Goal: Transaction & Acquisition: Book appointment/travel/reservation

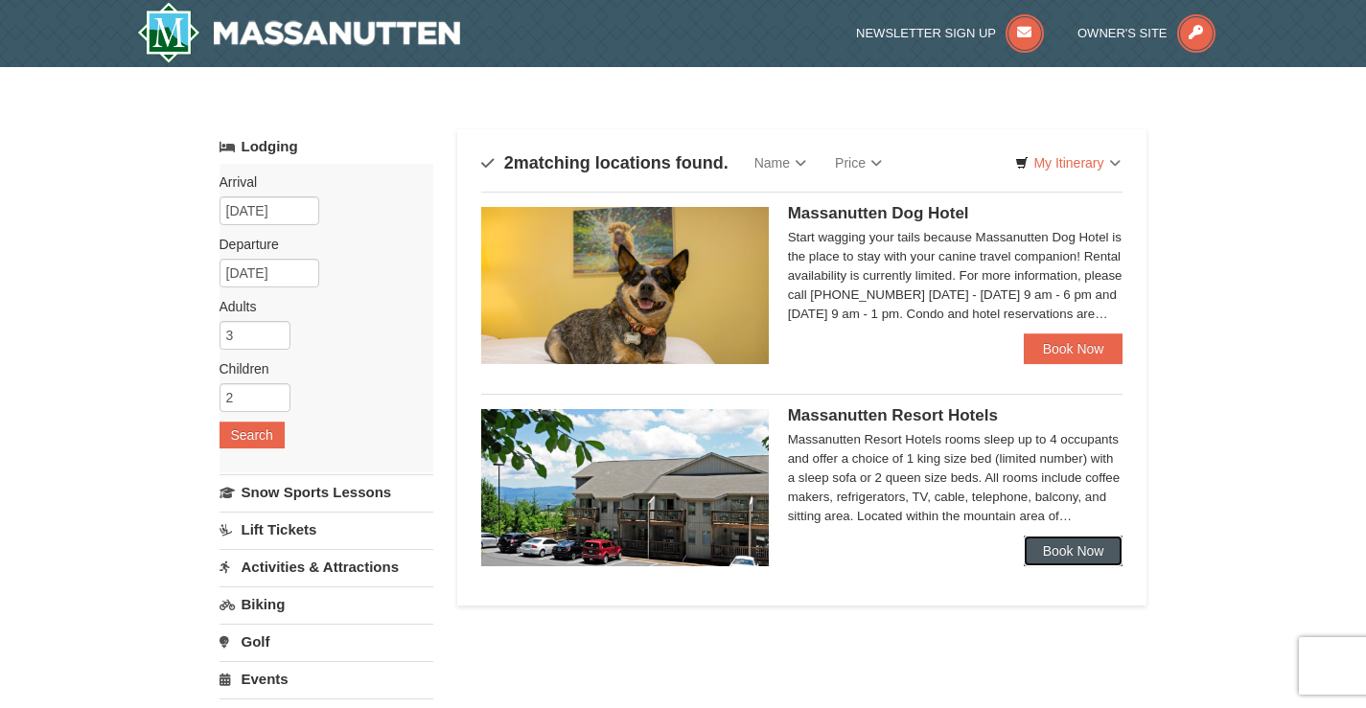
click at [1043, 549] on link "Book Now" at bounding box center [1073, 551] width 100 height 31
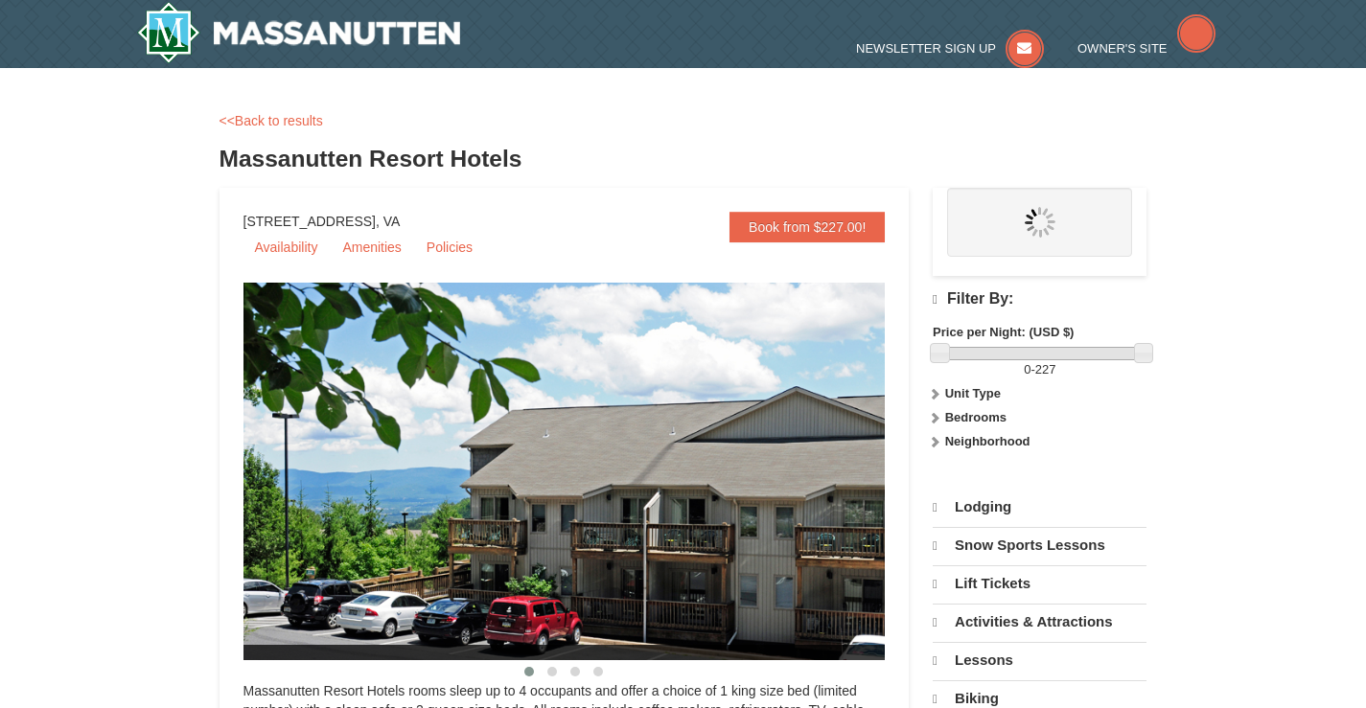
select select "10"
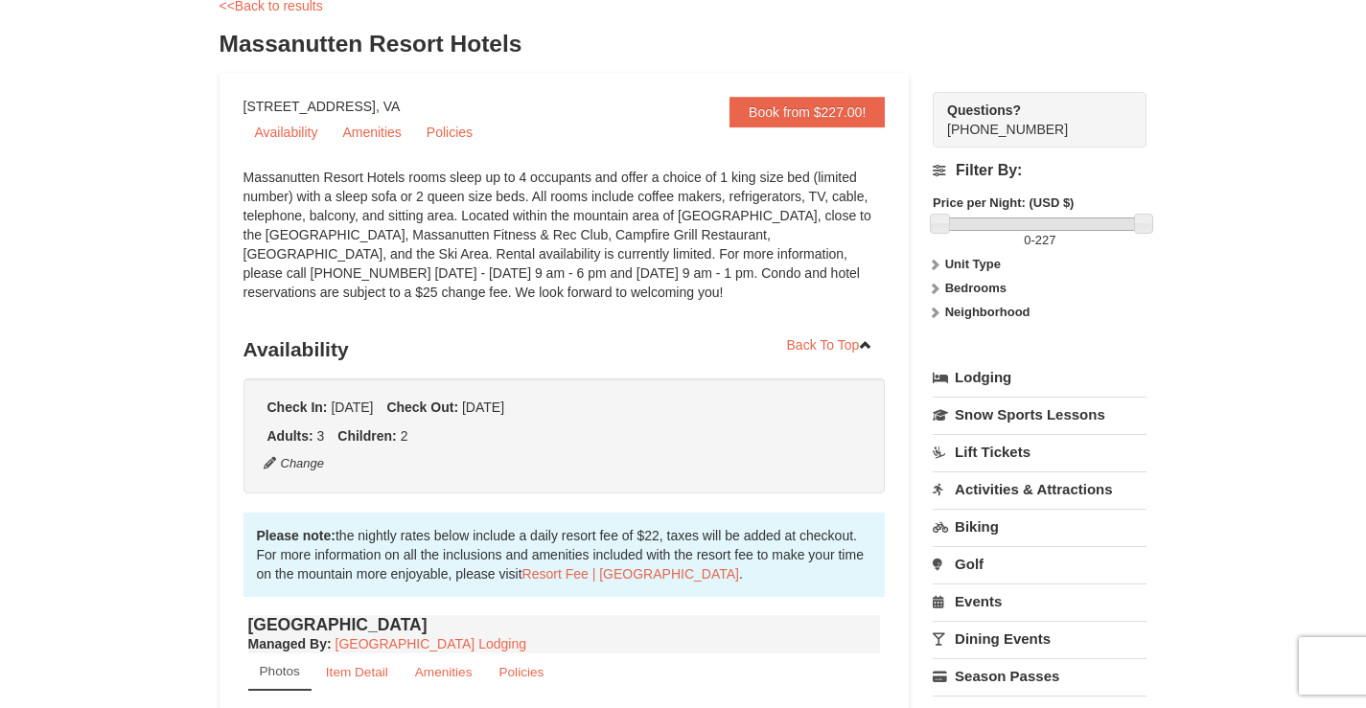
scroll to position [36, 0]
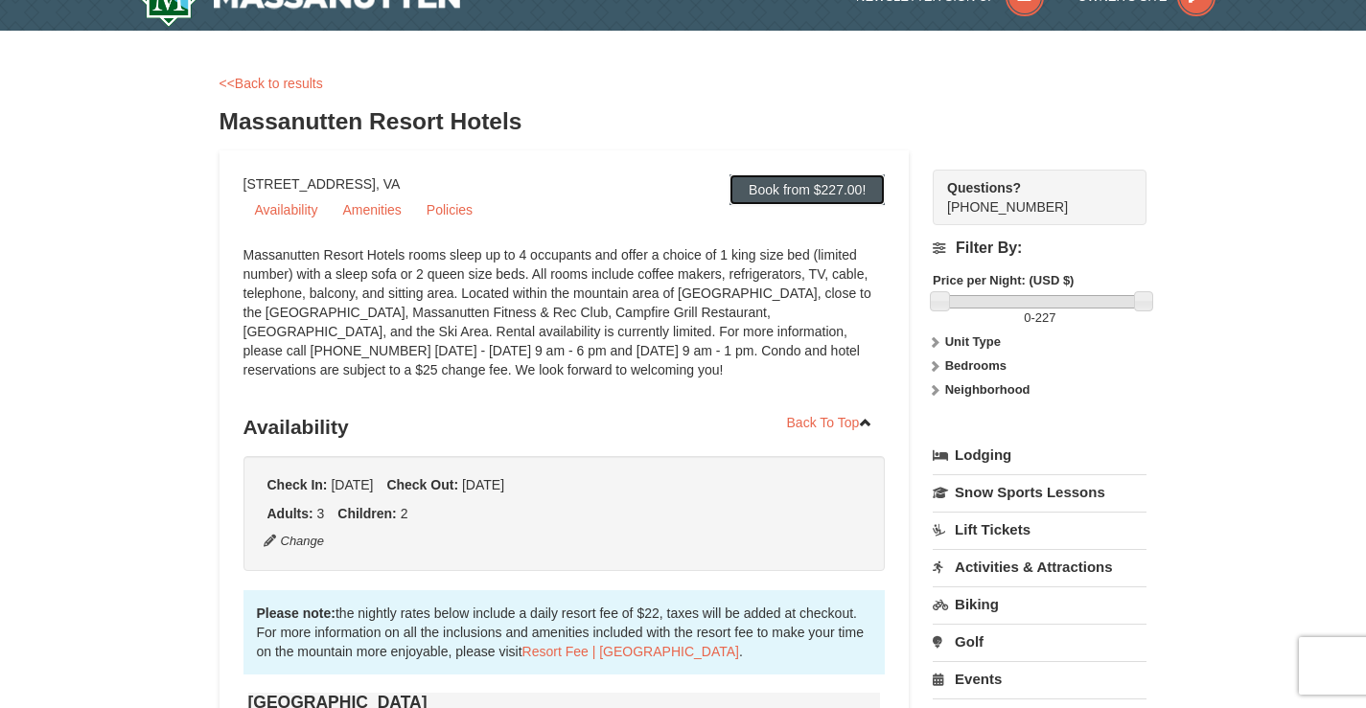
click at [778, 193] on link "Book from $227.00!" at bounding box center [806, 189] width 155 height 31
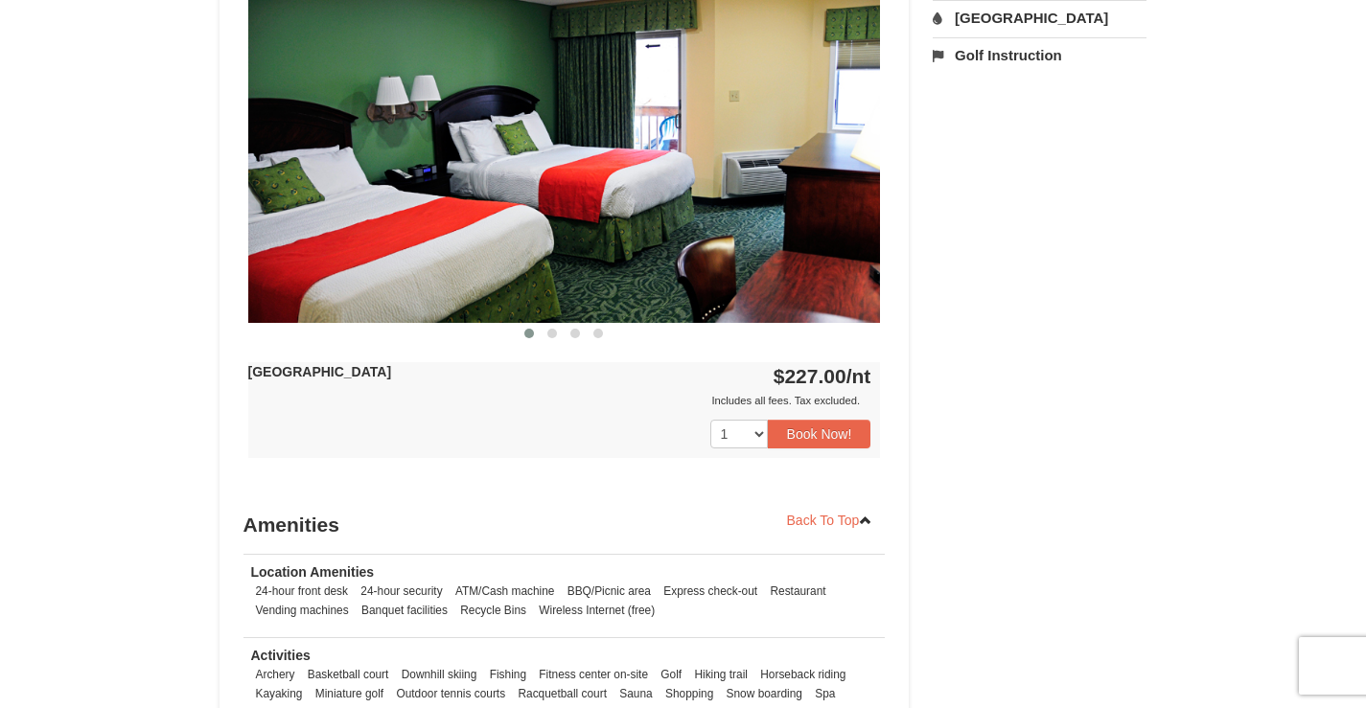
scroll to position [858, 0]
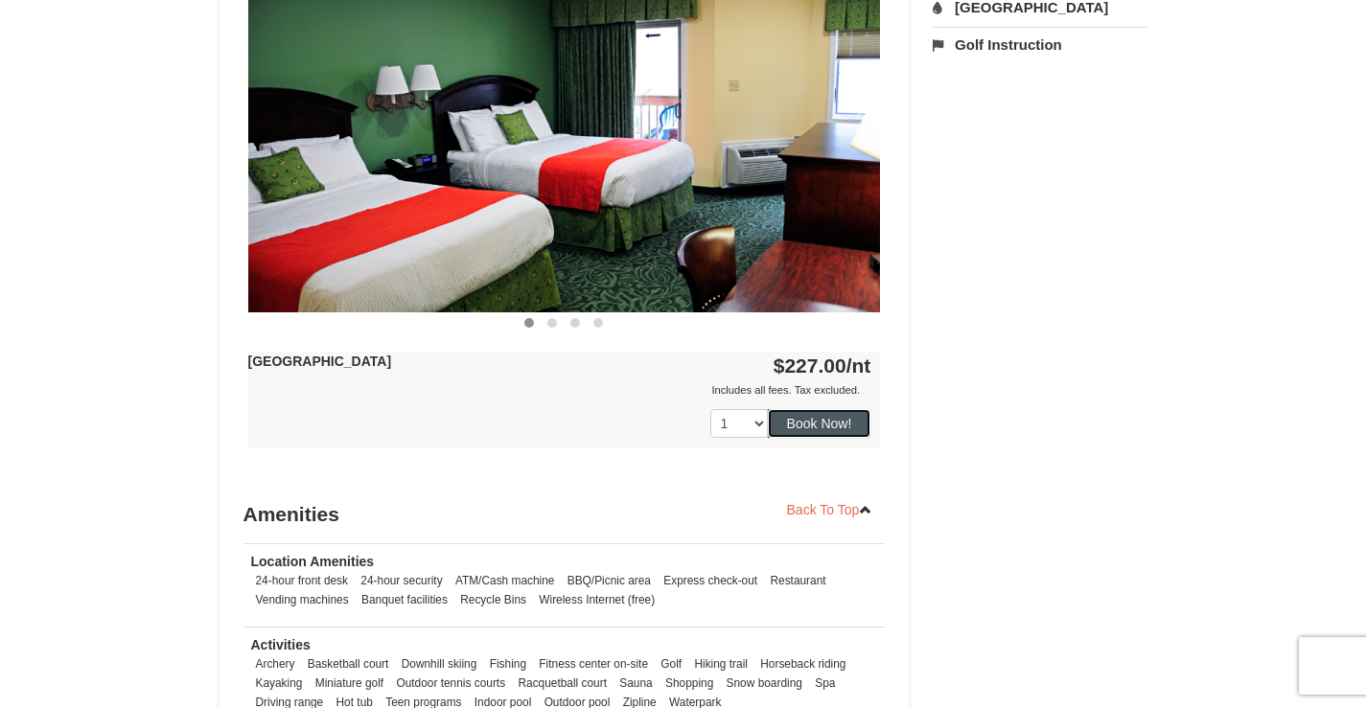
click at [816, 428] on button "Book Now!" at bounding box center [819, 423] width 103 height 29
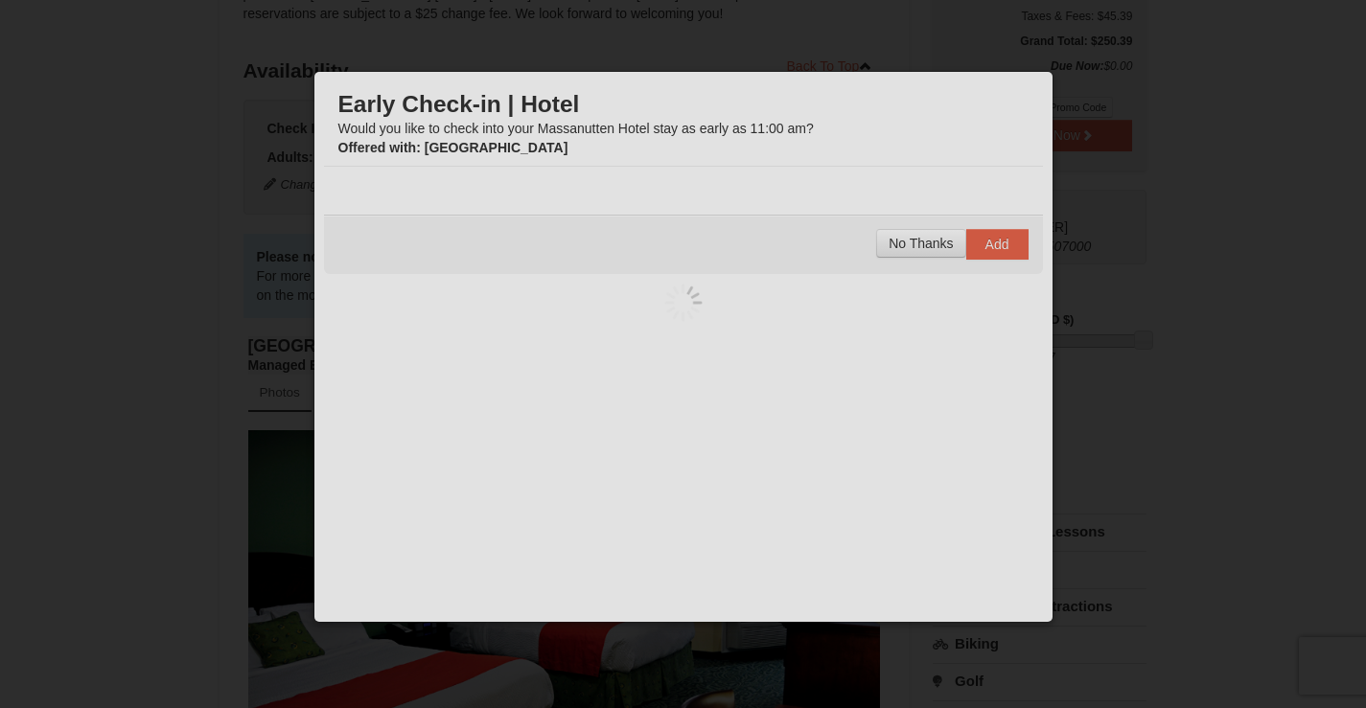
scroll to position [187, 0]
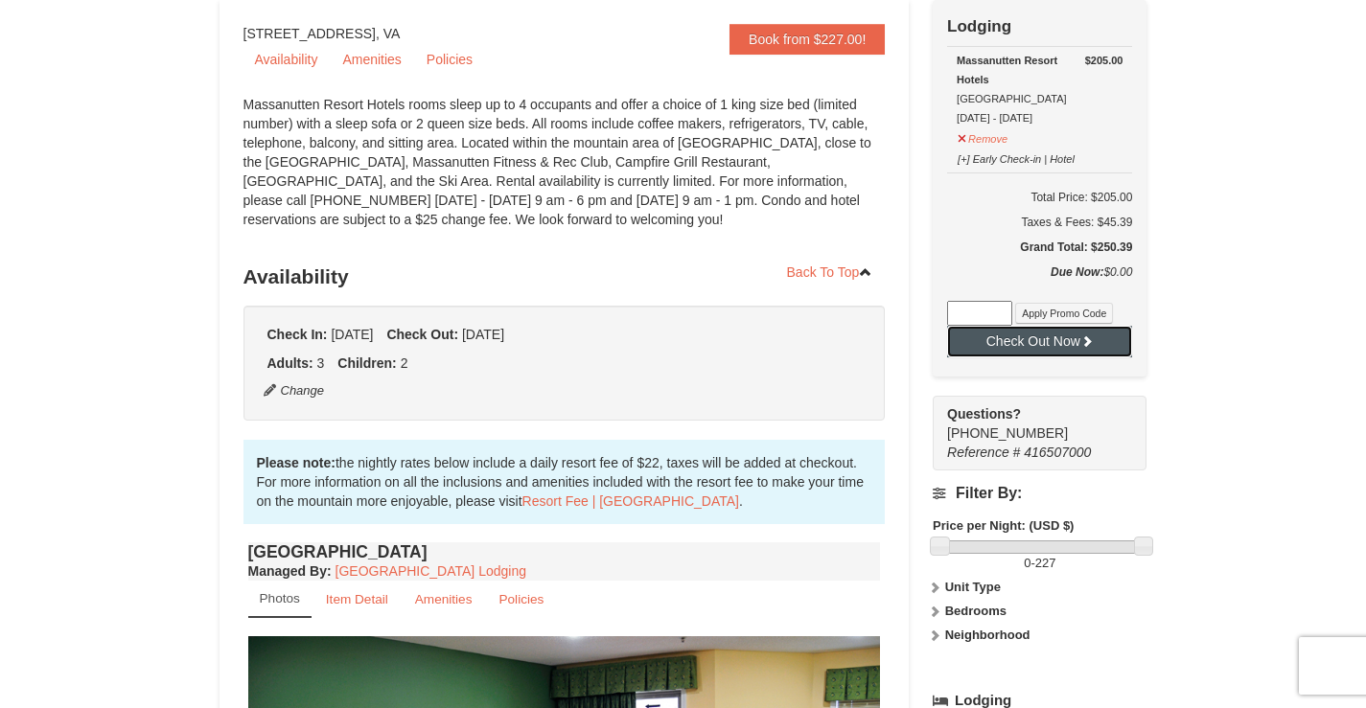
click at [974, 351] on button "Check Out Now" at bounding box center [1039, 341] width 185 height 31
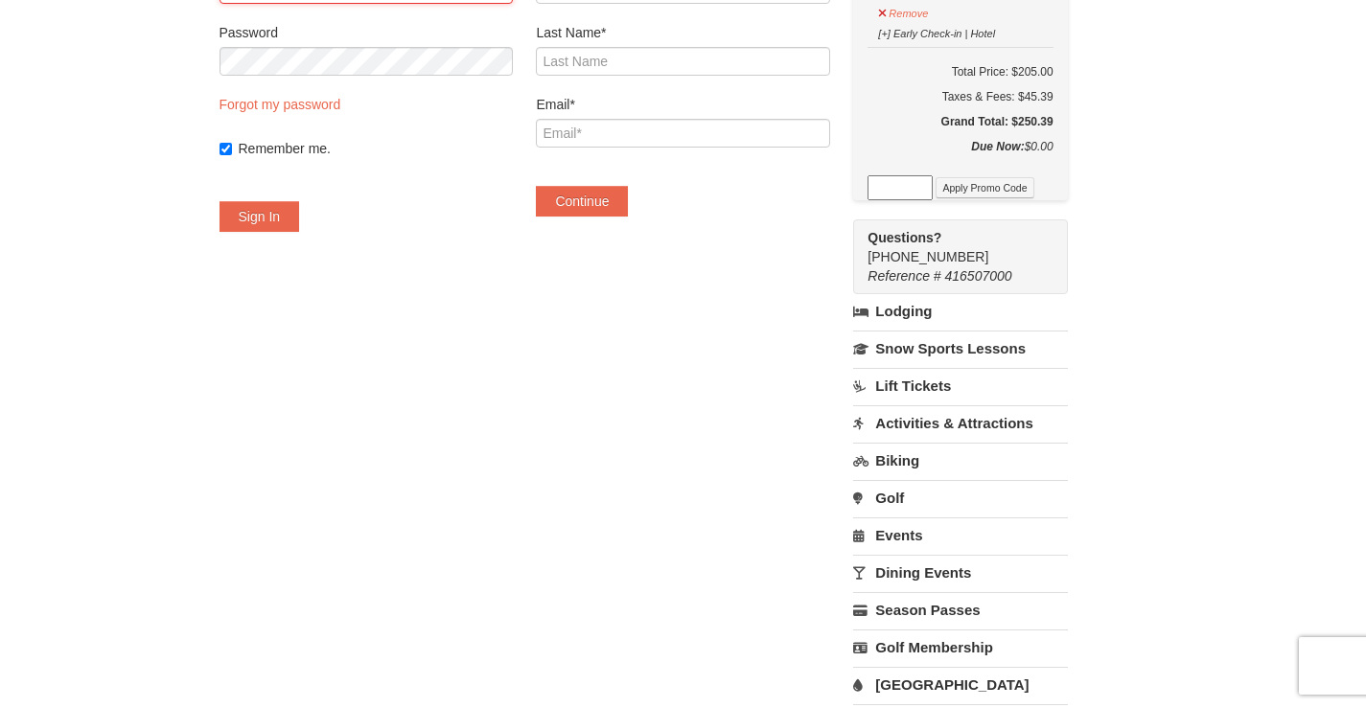
scroll to position [334, 0]
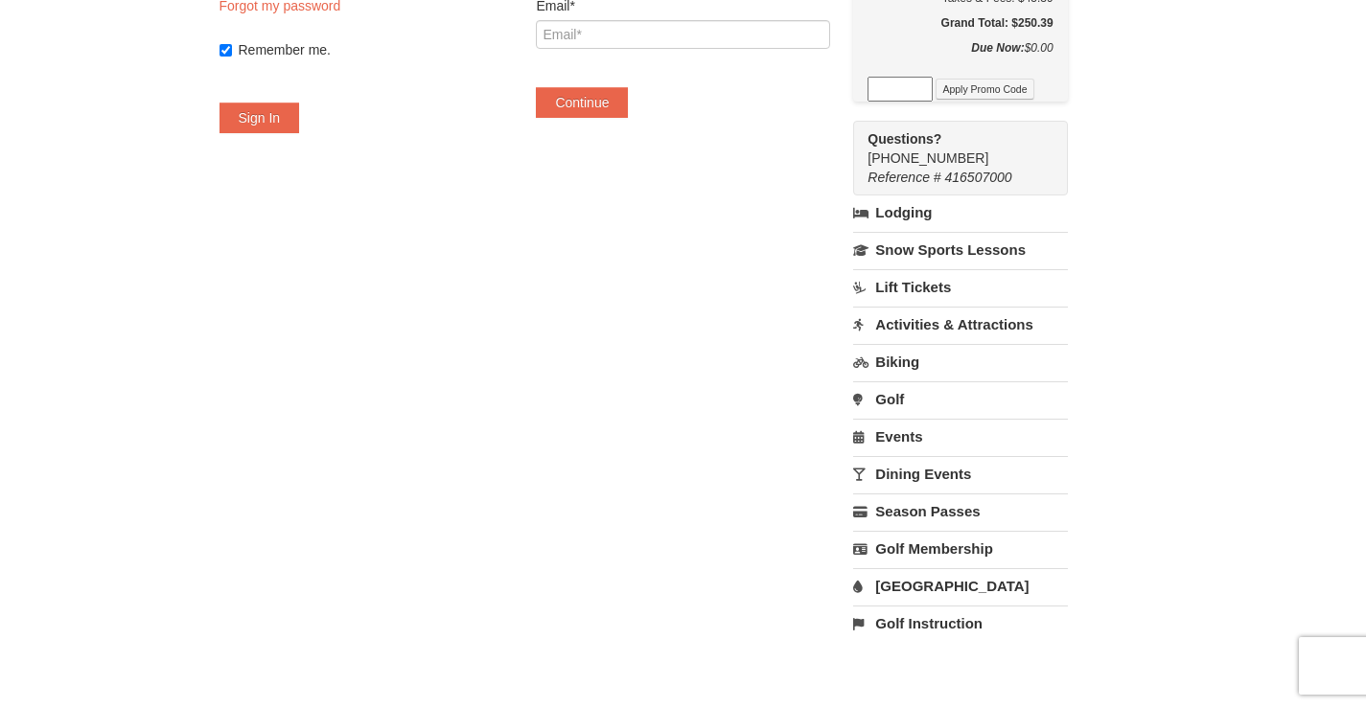
click at [932, 214] on link "Lodging" at bounding box center [960, 212] width 214 height 34
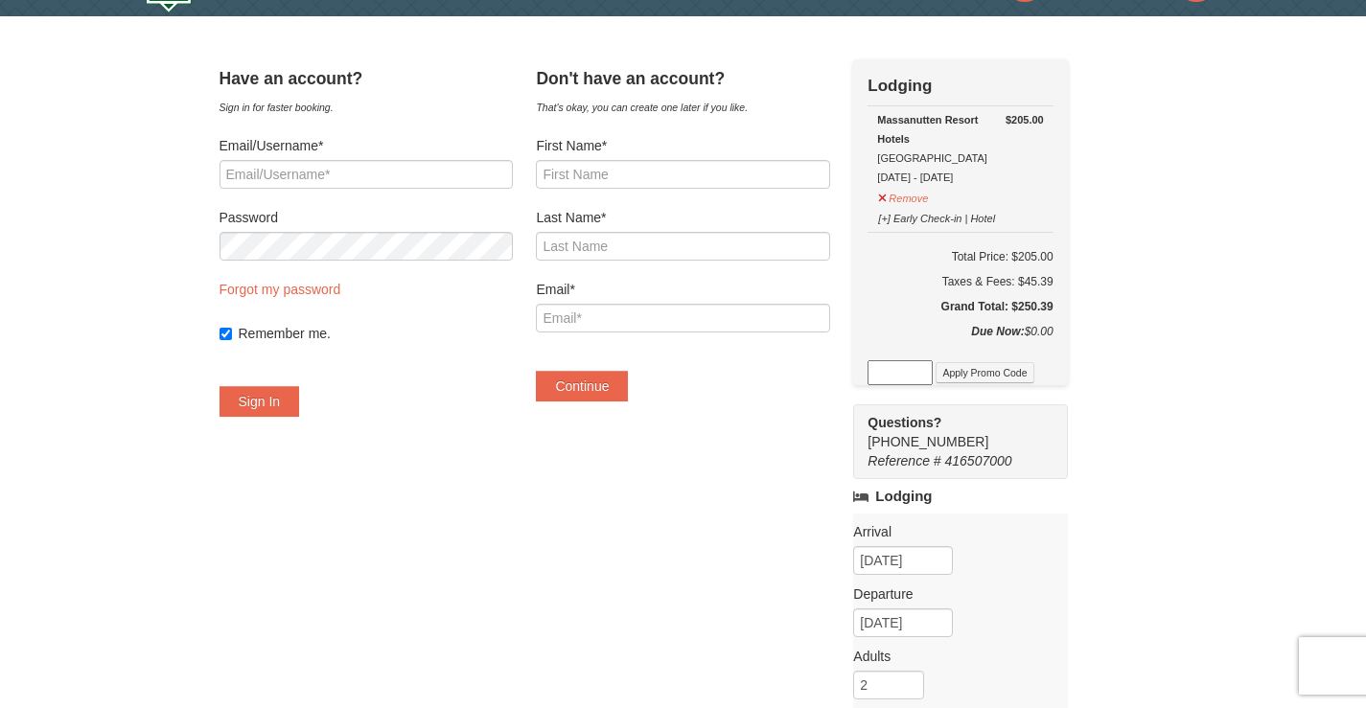
scroll to position [0, 0]
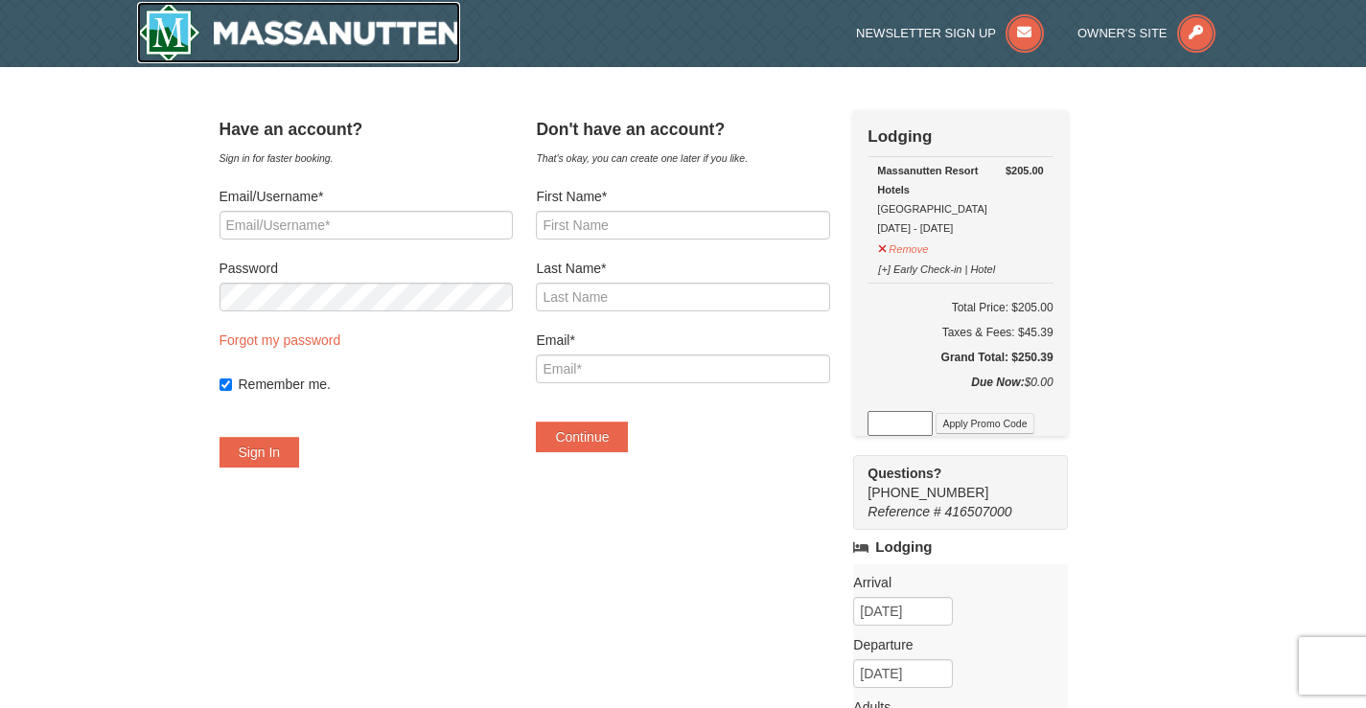
click at [307, 39] on img at bounding box center [299, 32] width 324 height 61
